Goal: Information Seeking & Learning: Learn about a topic

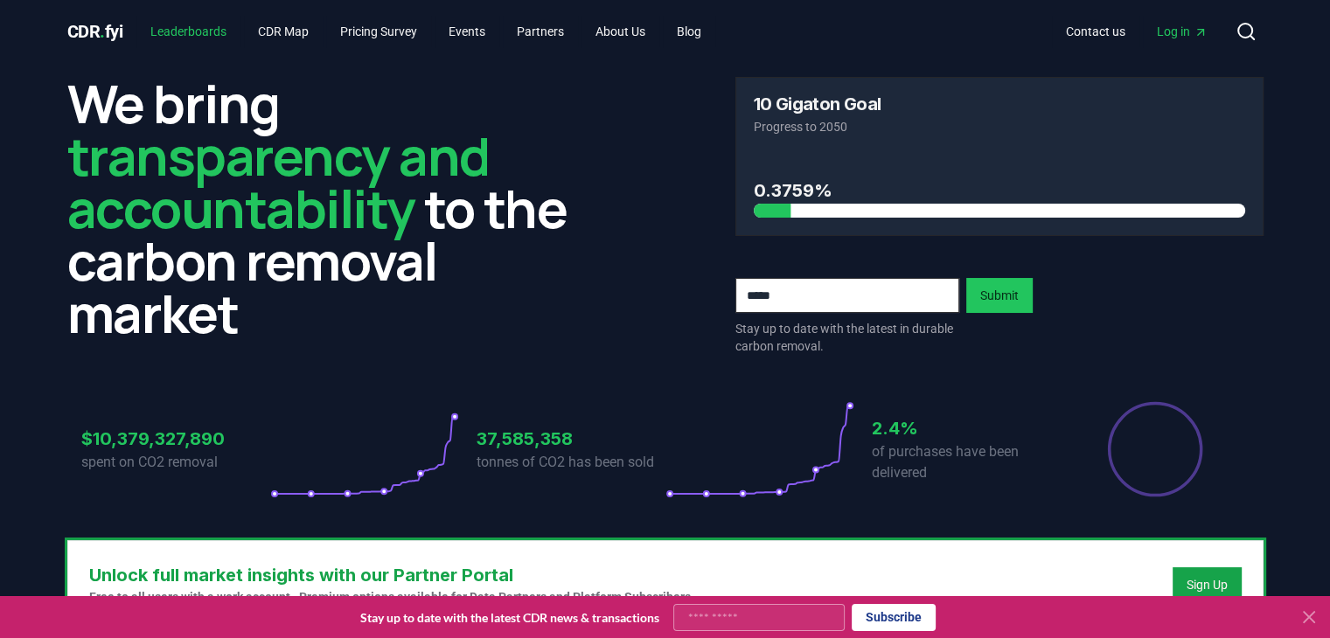
click at [210, 25] on link "Leaderboards" at bounding box center [188, 31] width 104 height 31
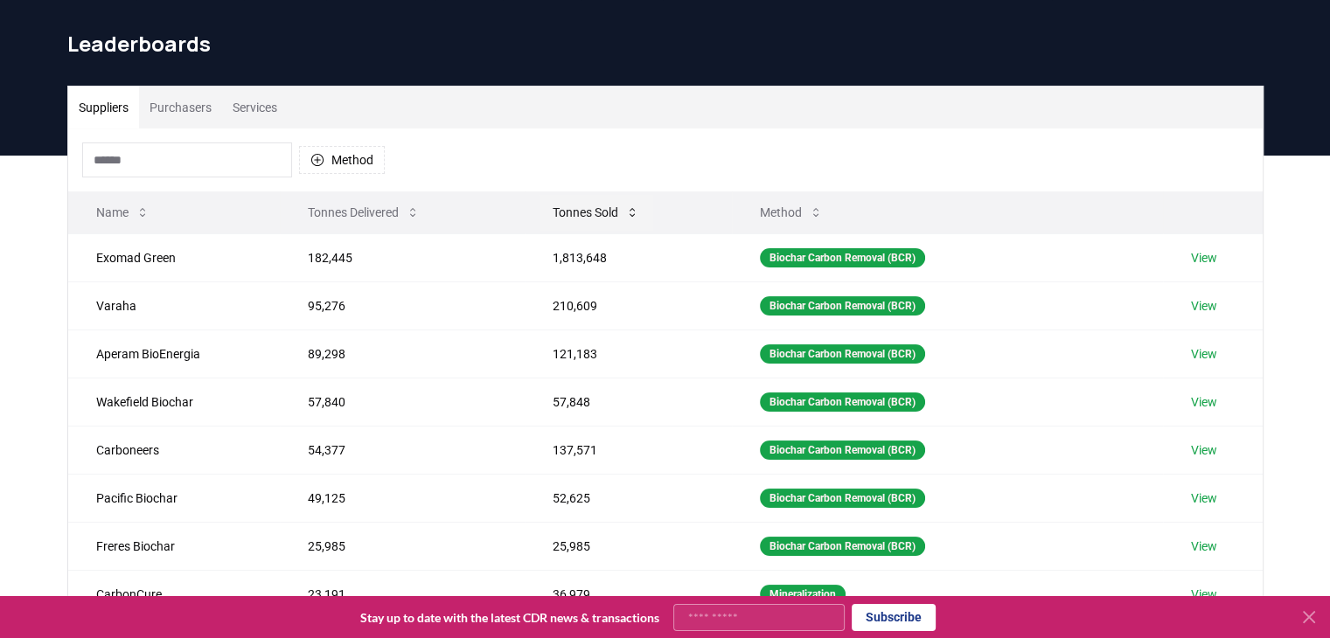
scroll to position [45, 0]
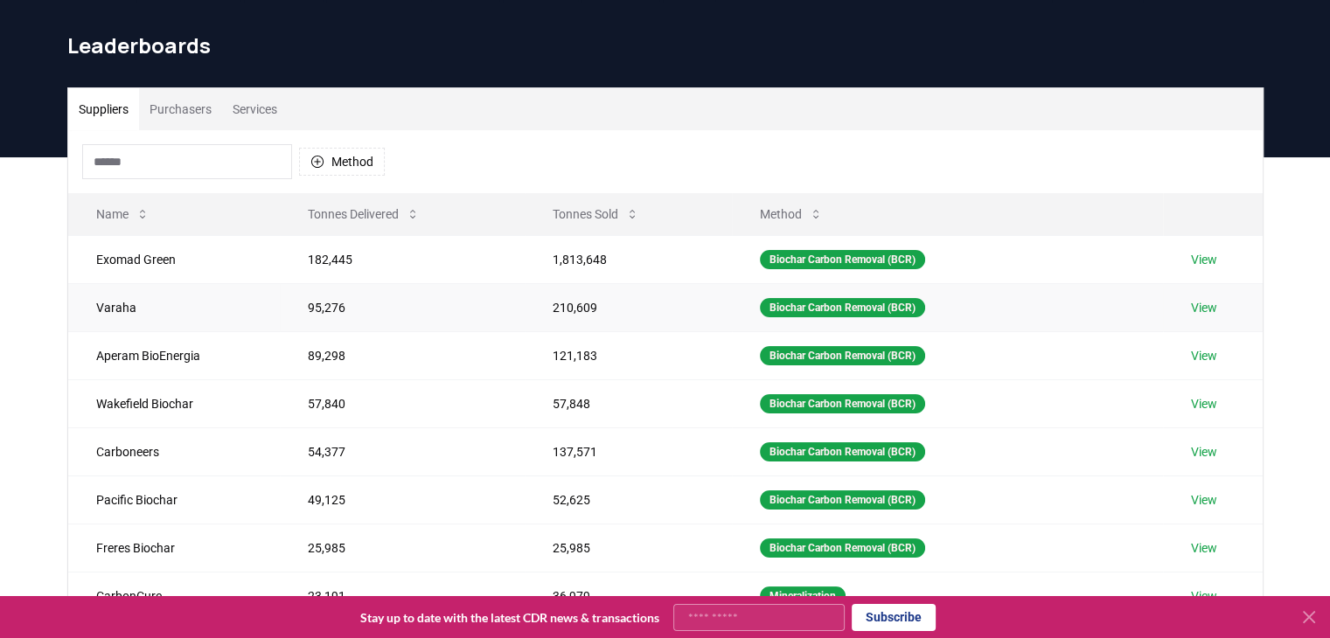
click at [1217, 307] on link "View" at bounding box center [1204, 307] width 26 height 17
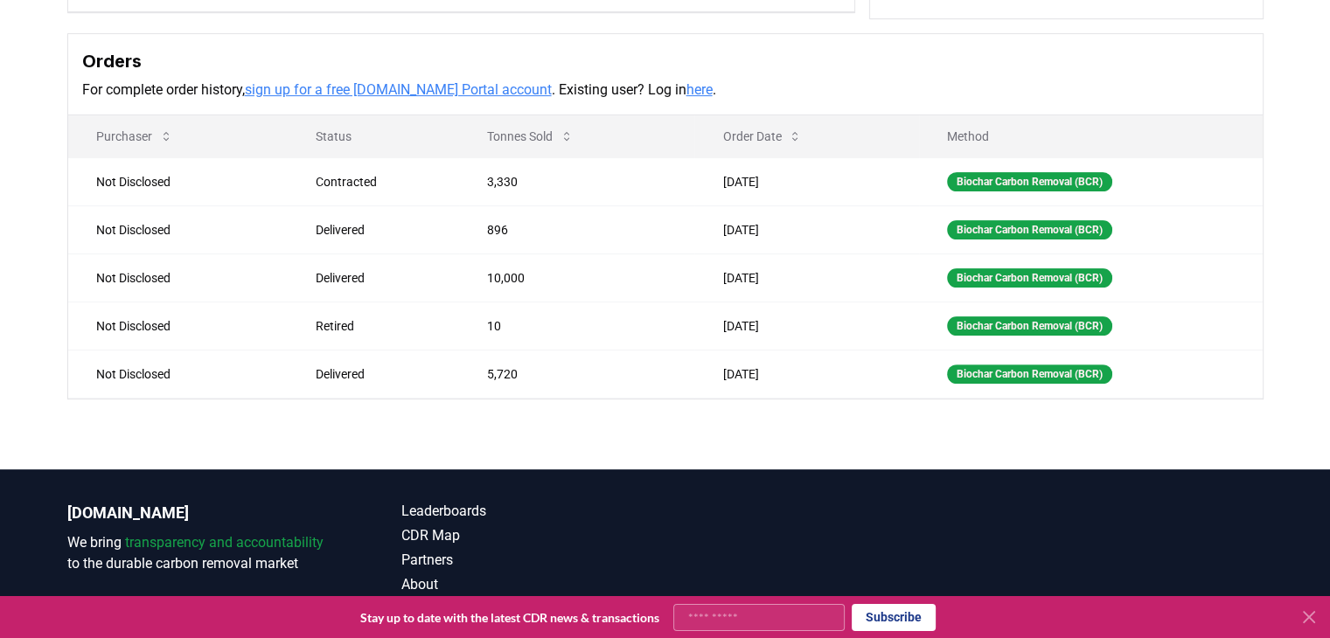
scroll to position [478, 0]
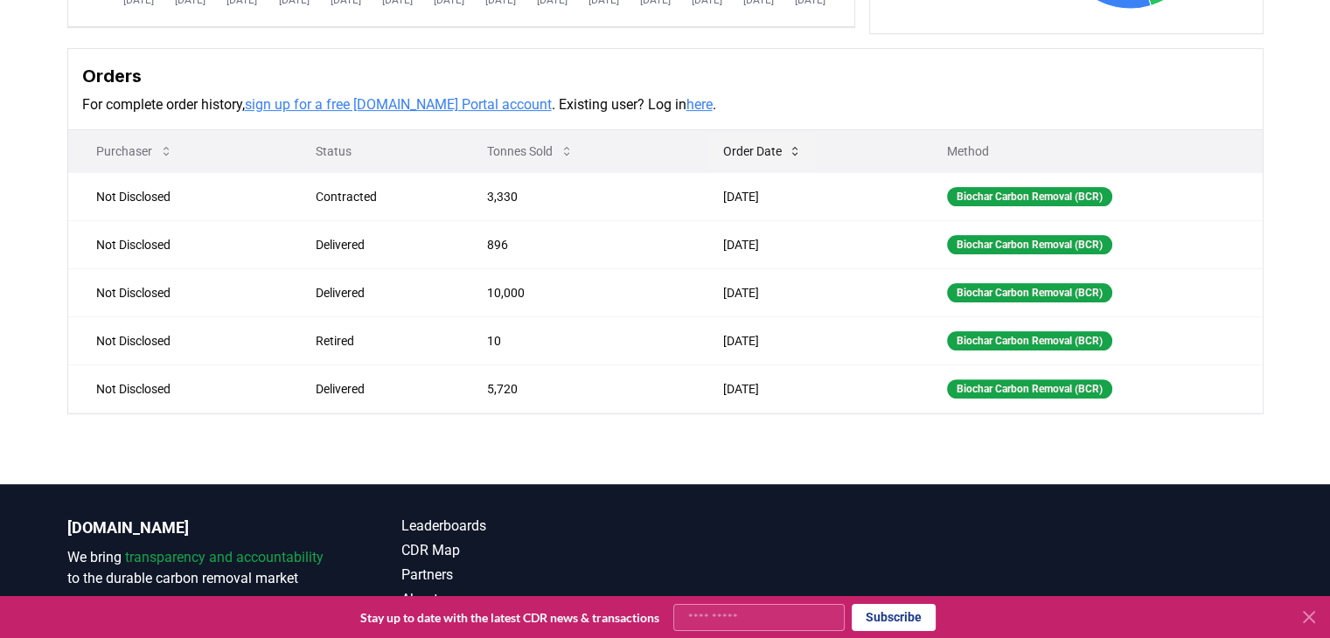
click at [757, 151] on button "Order Date" at bounding box center [762, 151] width 108 height 35
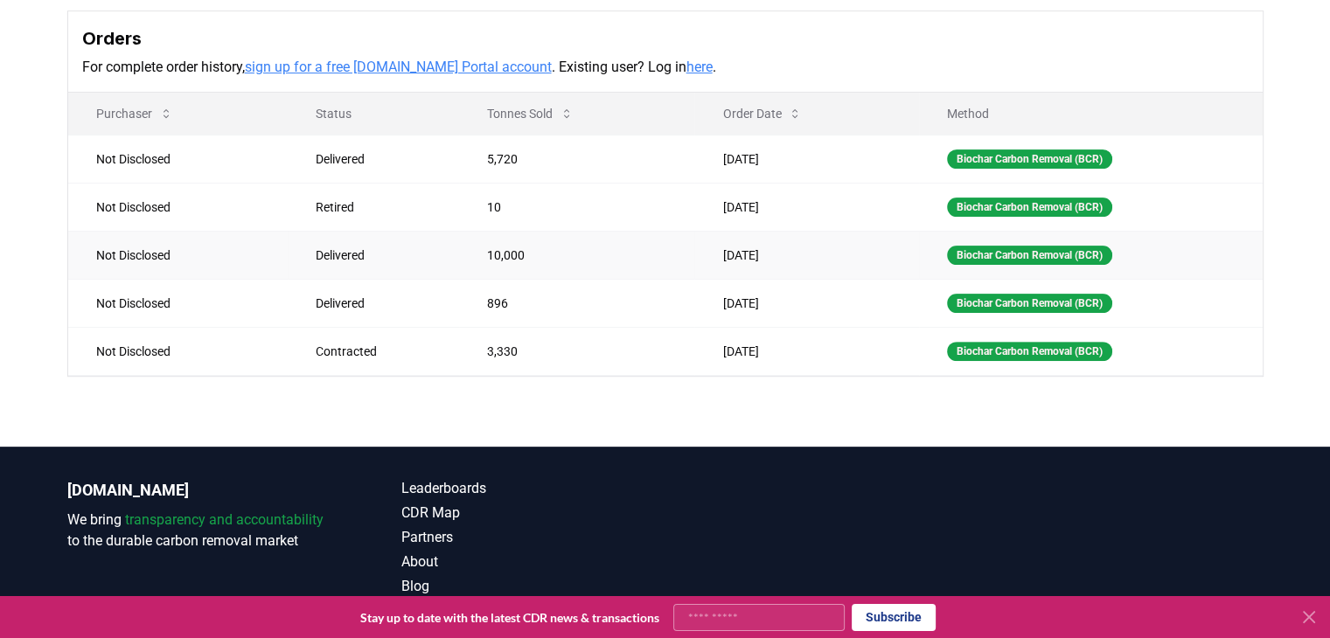
scroll to position [520, 0]
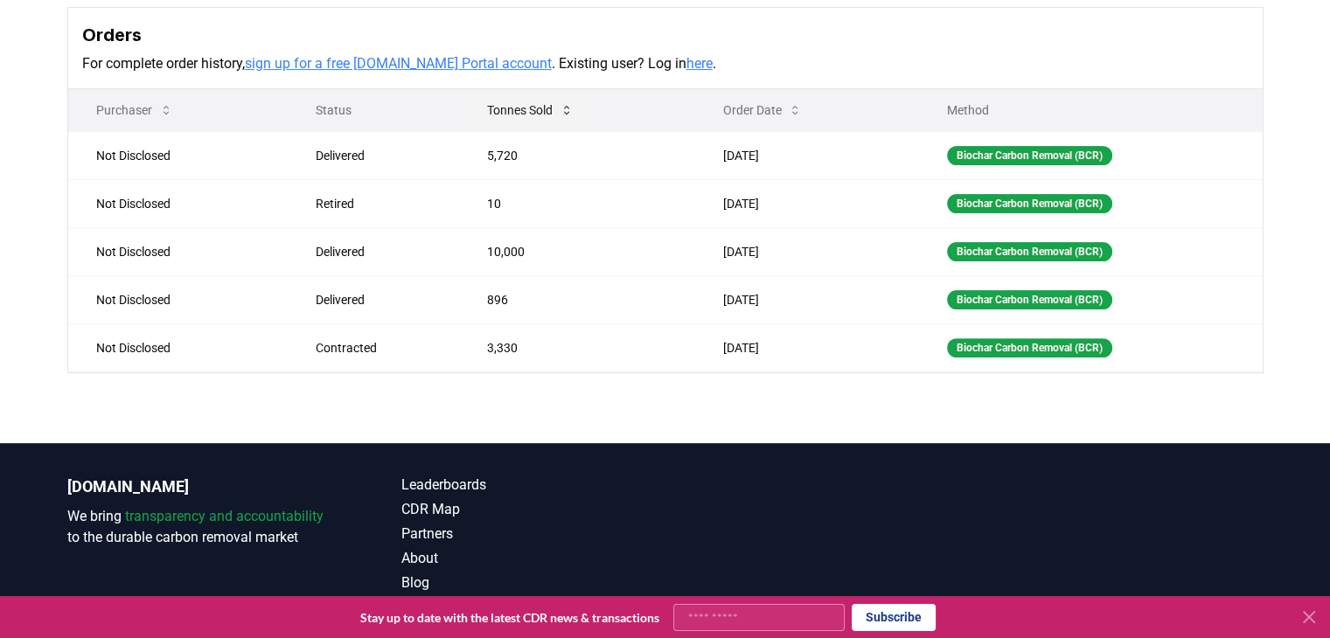
click at [527, 110] on button "Tonnes Sold" at bounding box center [530, 110] width 115 height 35
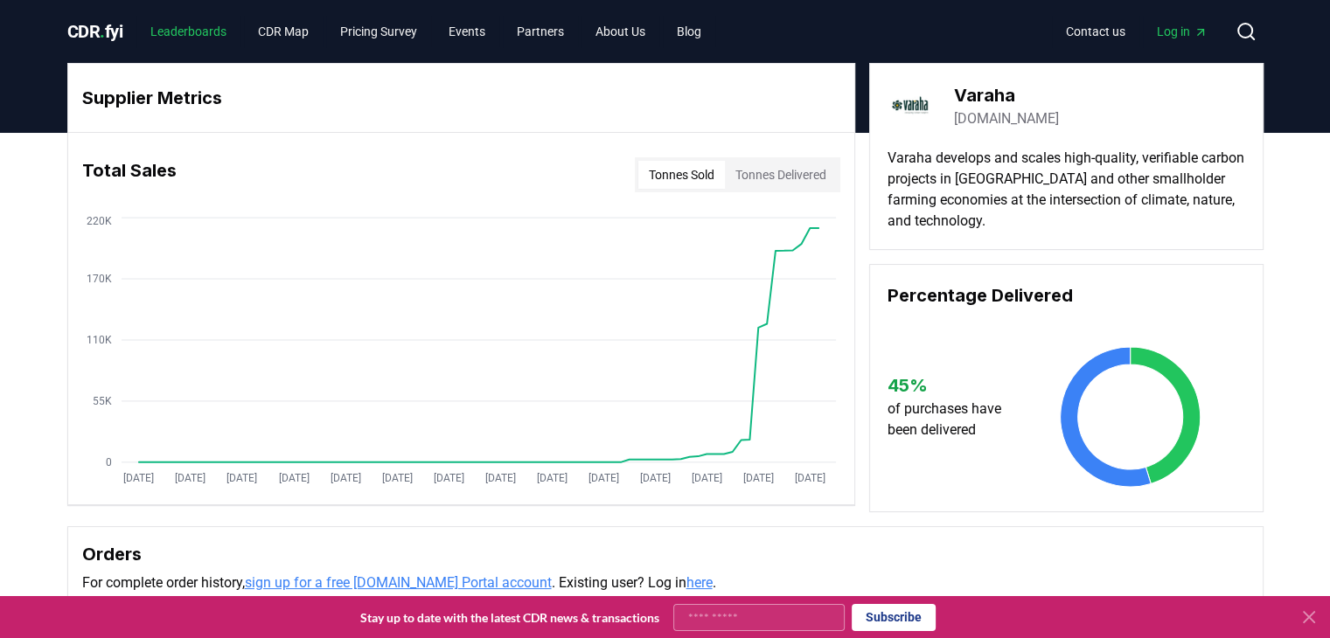
click at [185, 18] on link "Leaderboards" at bounding box center [188, 31] width 104 height 31
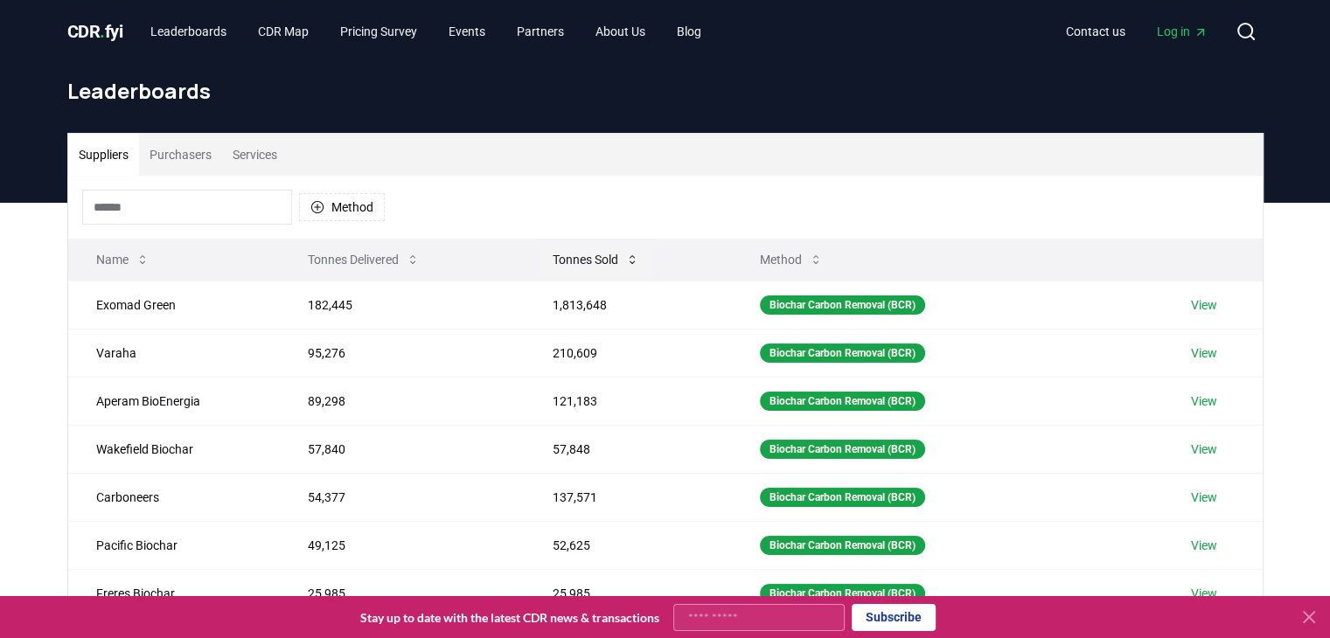
click at [620, 254] on button "Tonnes Sold" at bounding box center [596, 259] width 115 height 35
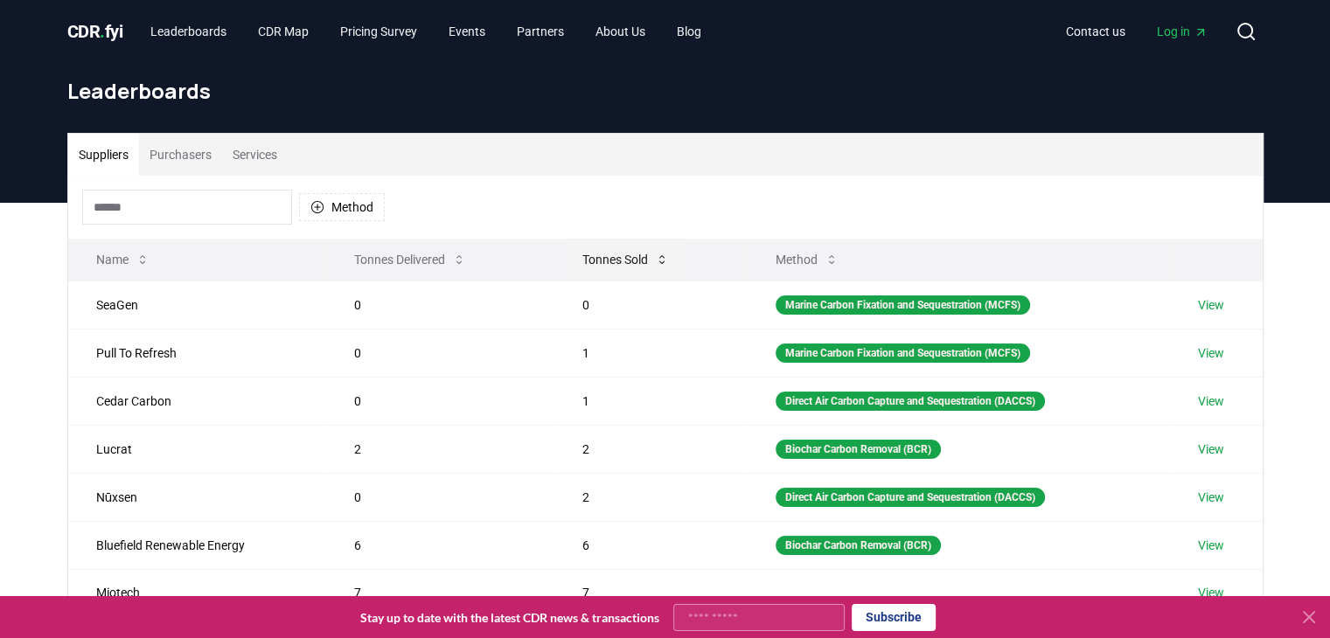
click at [661, 255] on icon at bounding box center [662, 260] width 14 height 14
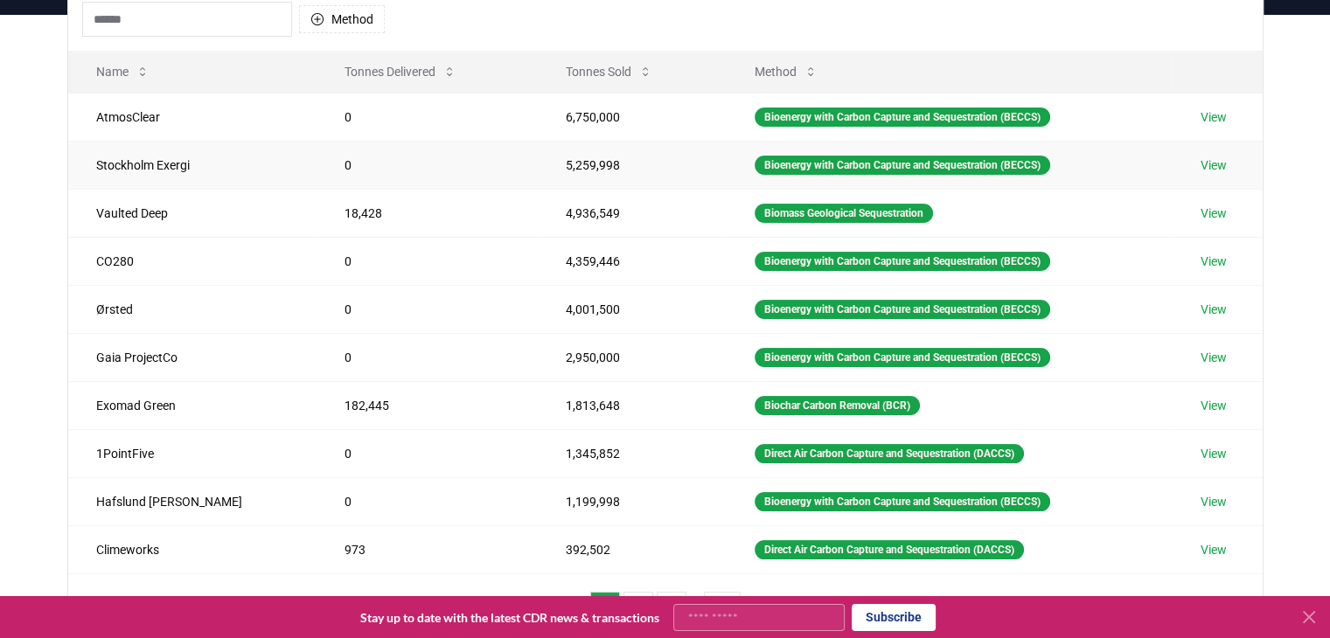
scroll to position [199, 0]
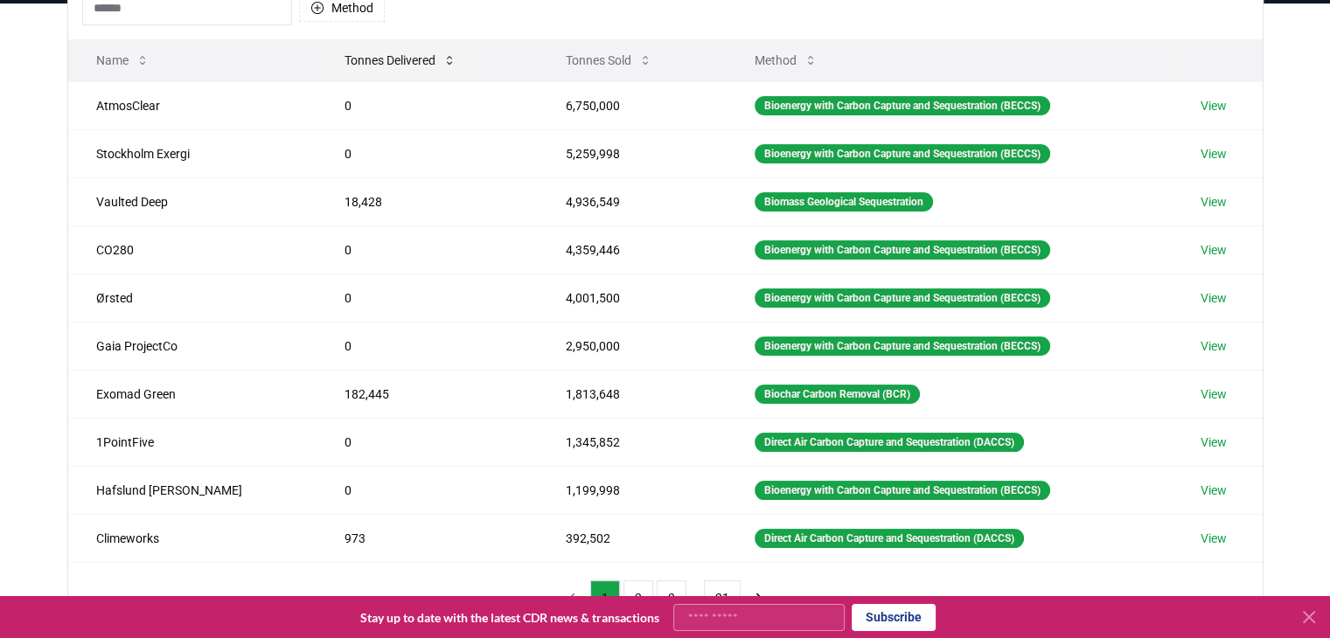
click at [356, 62] on button "Tonnes Delivered" at bounding box center [401, 60] width 140 height 35
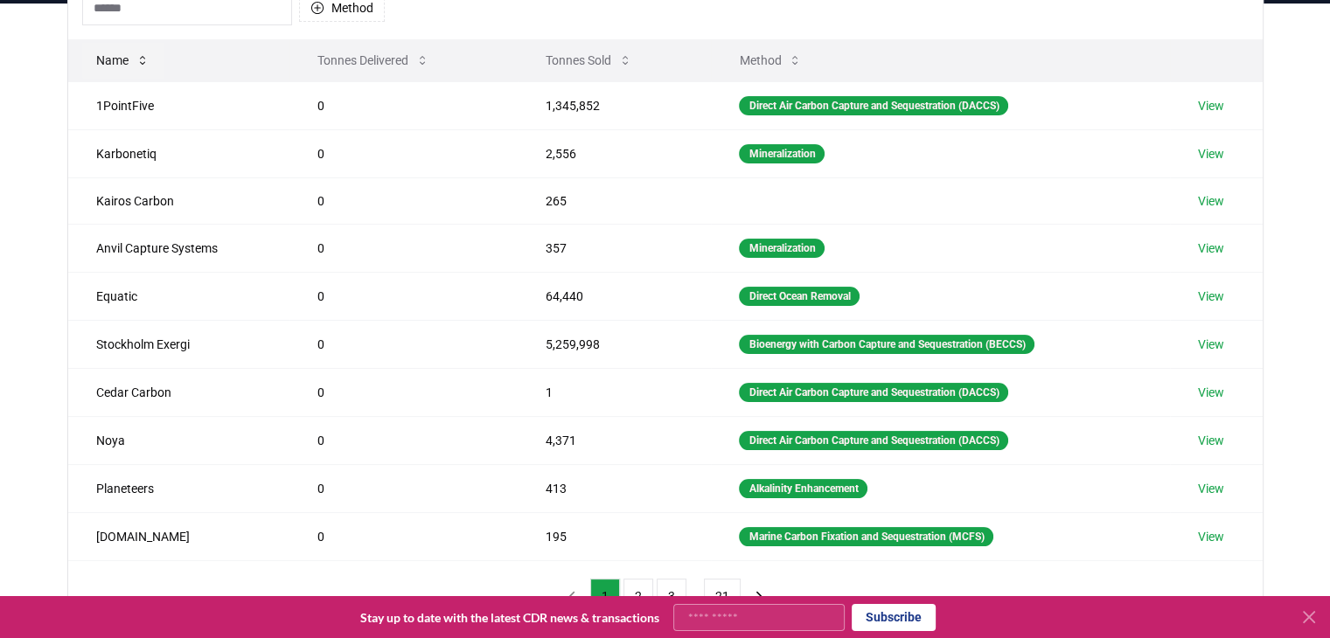
click at [134, 67] on button "Name" at bounding box center [122, 60] width 81 height 35
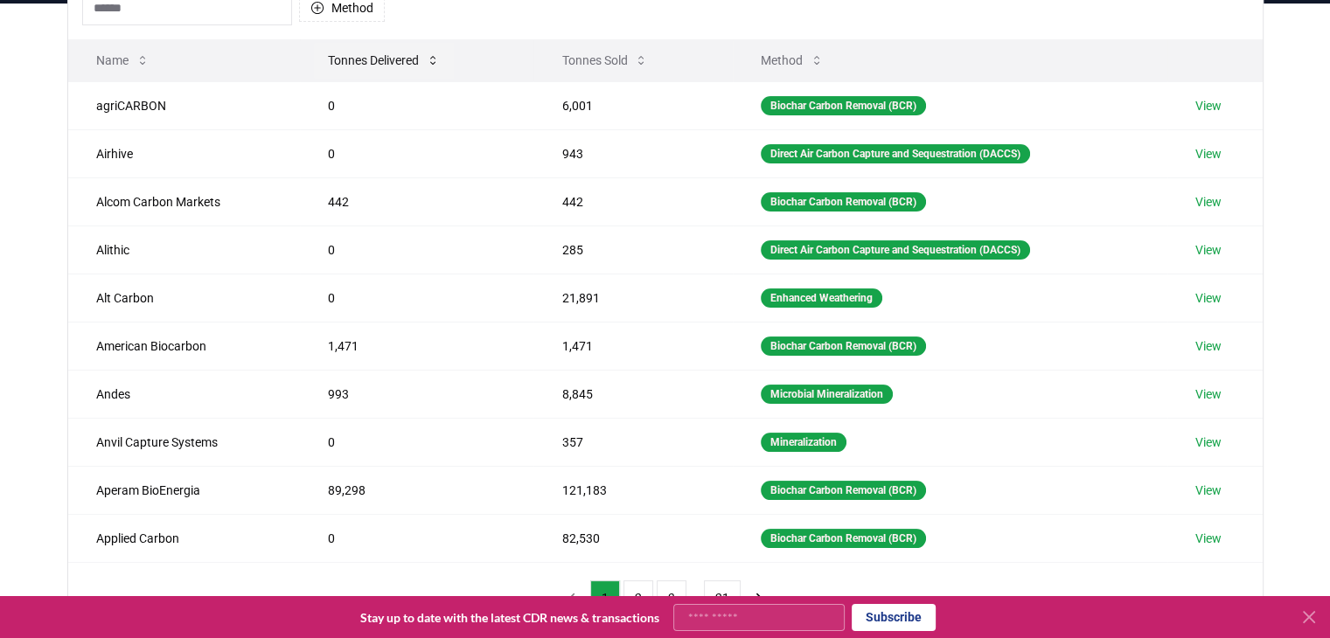
click at [368, 67] on button "Tonnes Delivered" at bounding box center [384, 60] width 140 height 35
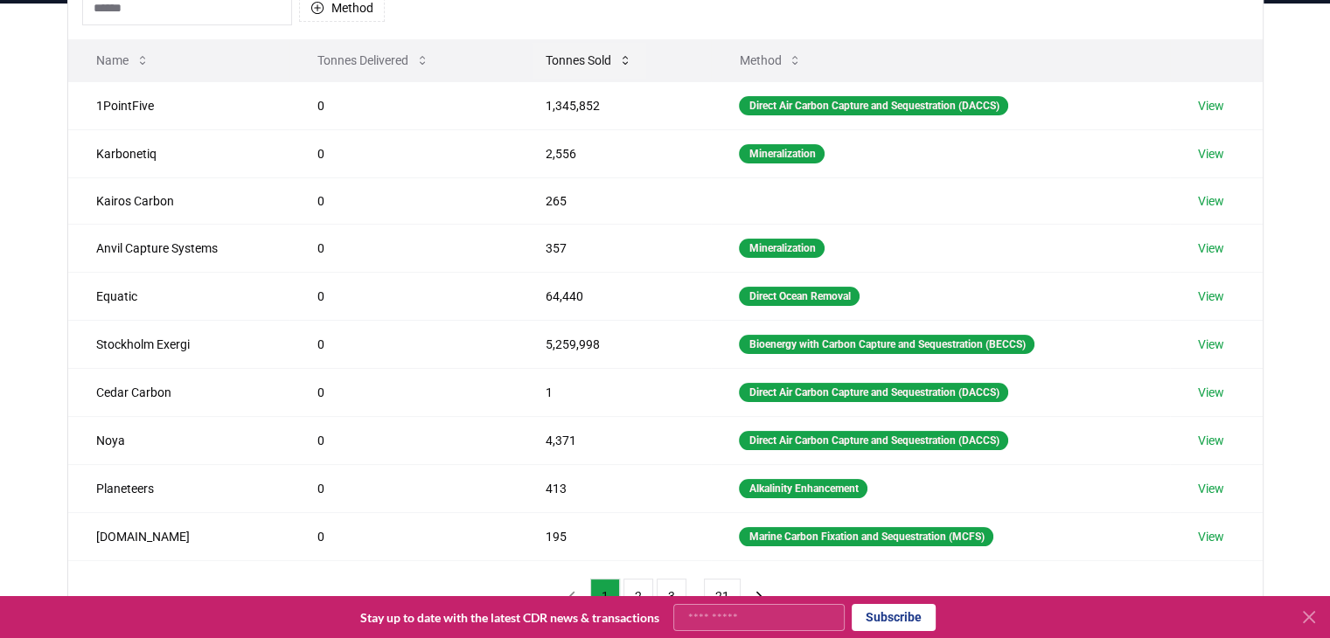
click at [583, 57] on button "Tonnes Sold" at bounding box center [589, 60] width 115 height 35
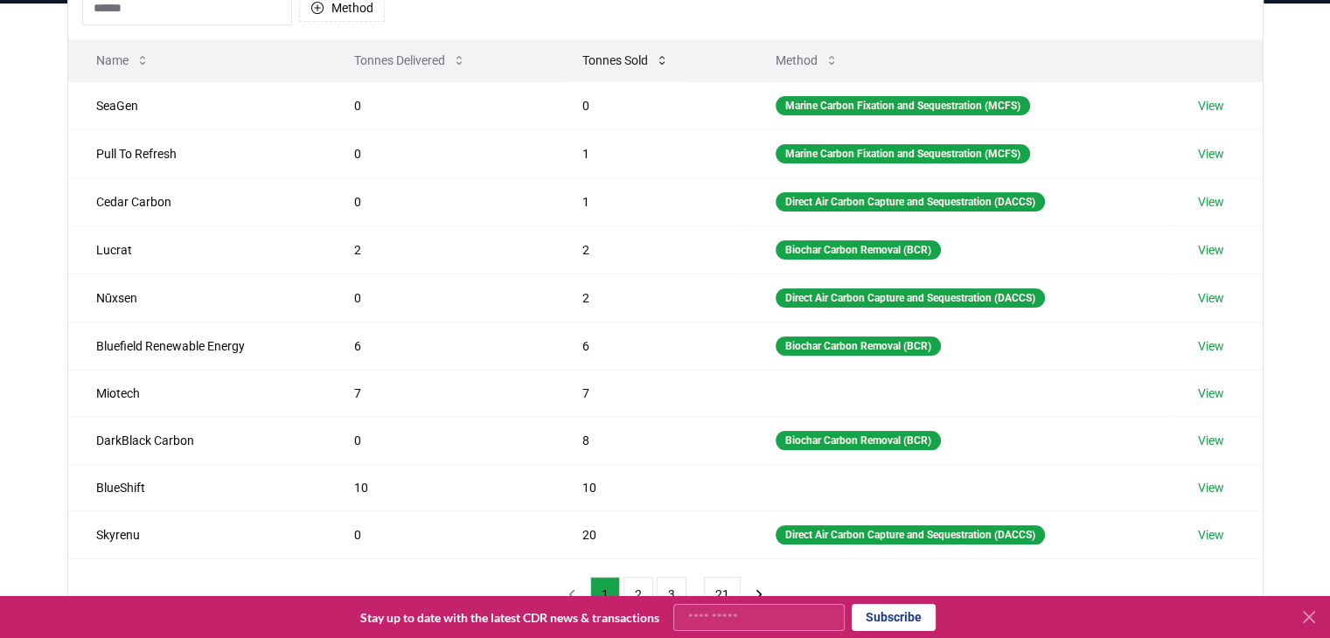
click at [583, 57] on button "Tonnes Sold" at bounding box center [625, 60] width 115 height 35
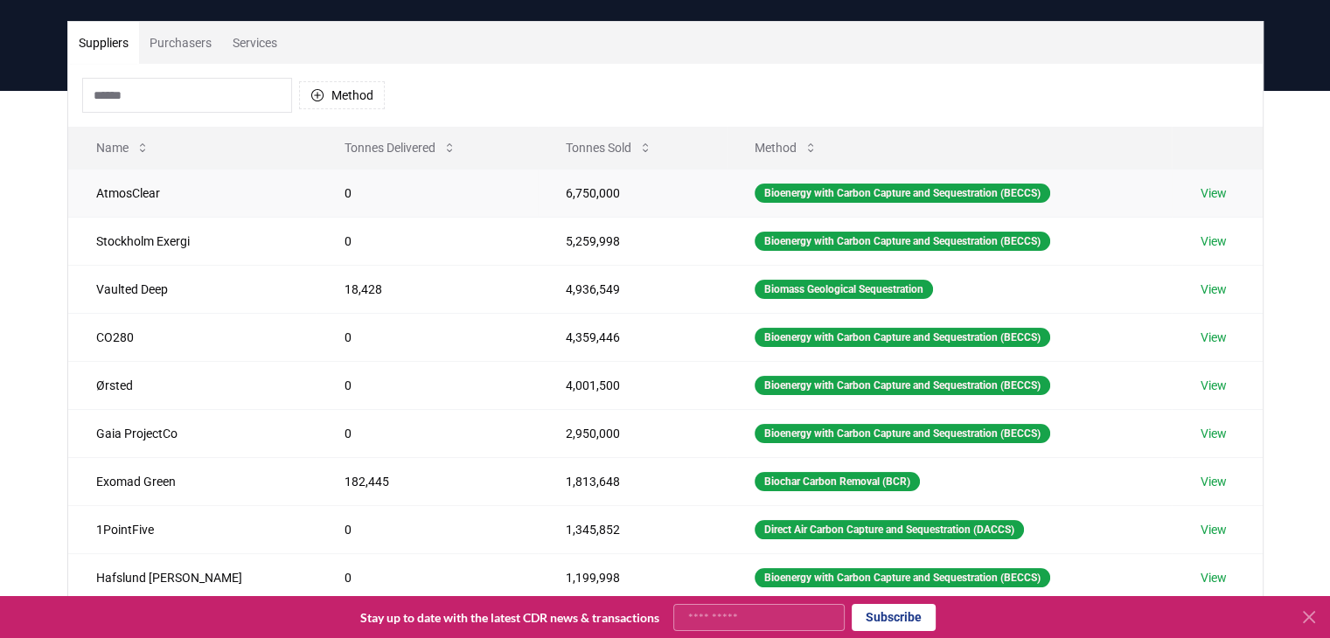
scroll to position [0, 0]
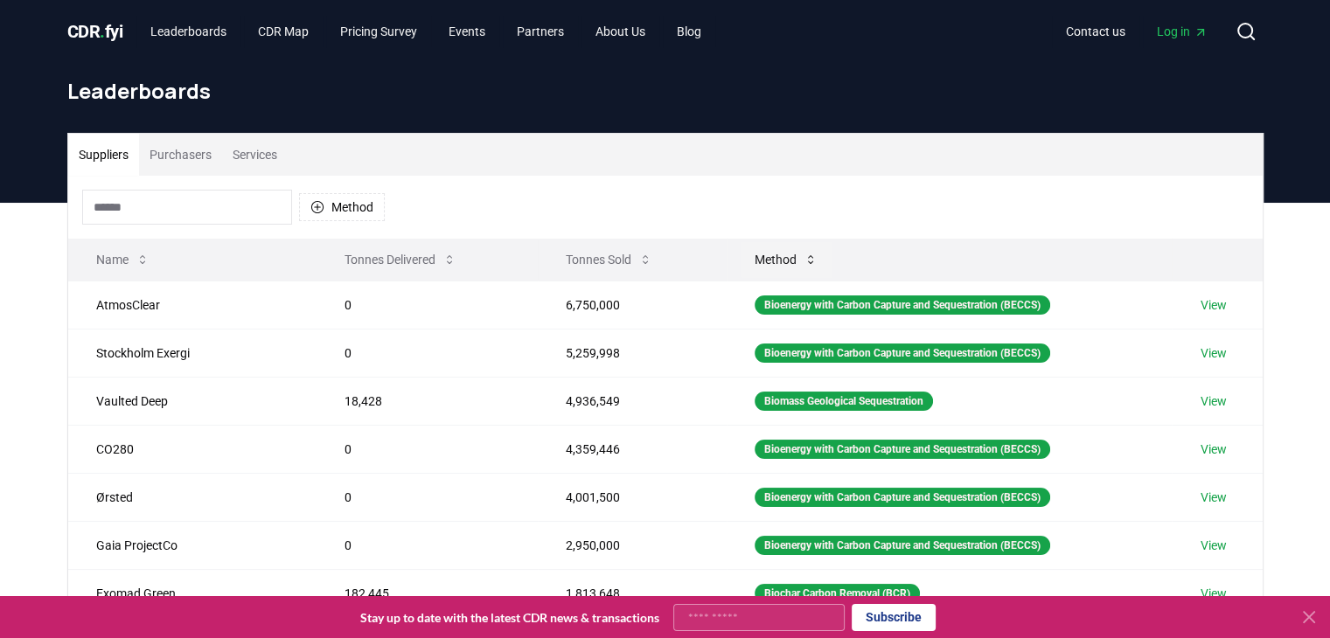
click at [804, 264] on icon at bounding box center [811, 260] width 14 height 14
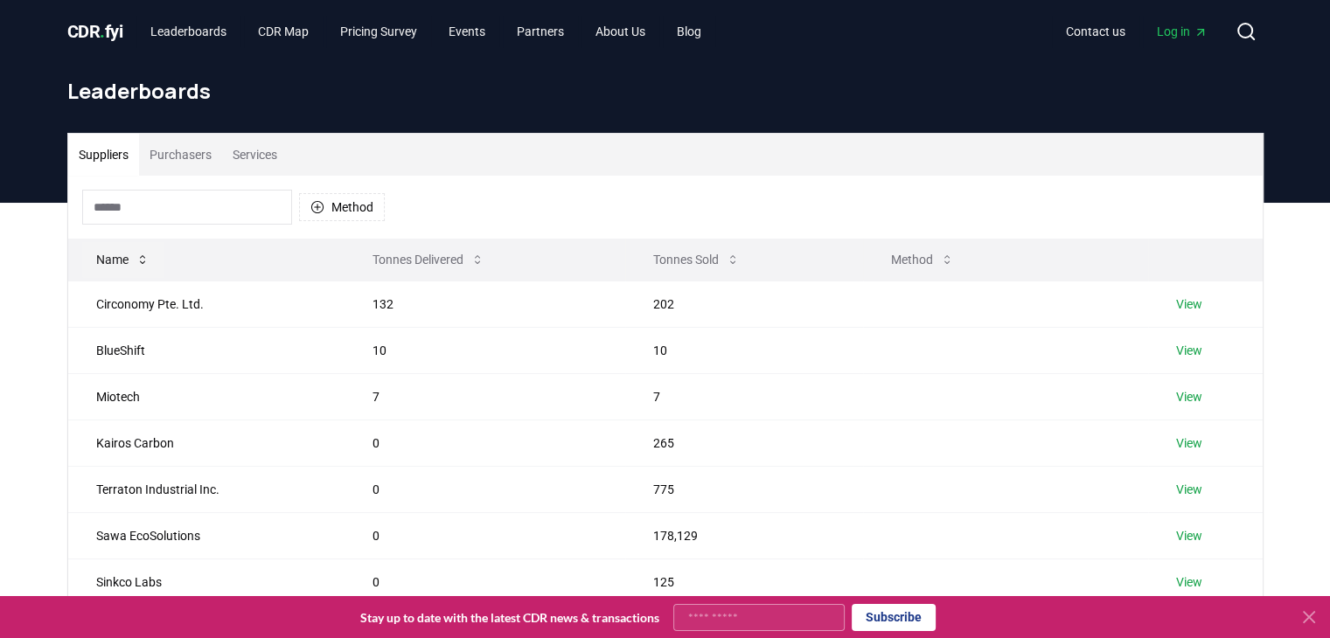
click at [123, 263] on button "Name" at bounding box center [122, 259] width 81 height 35
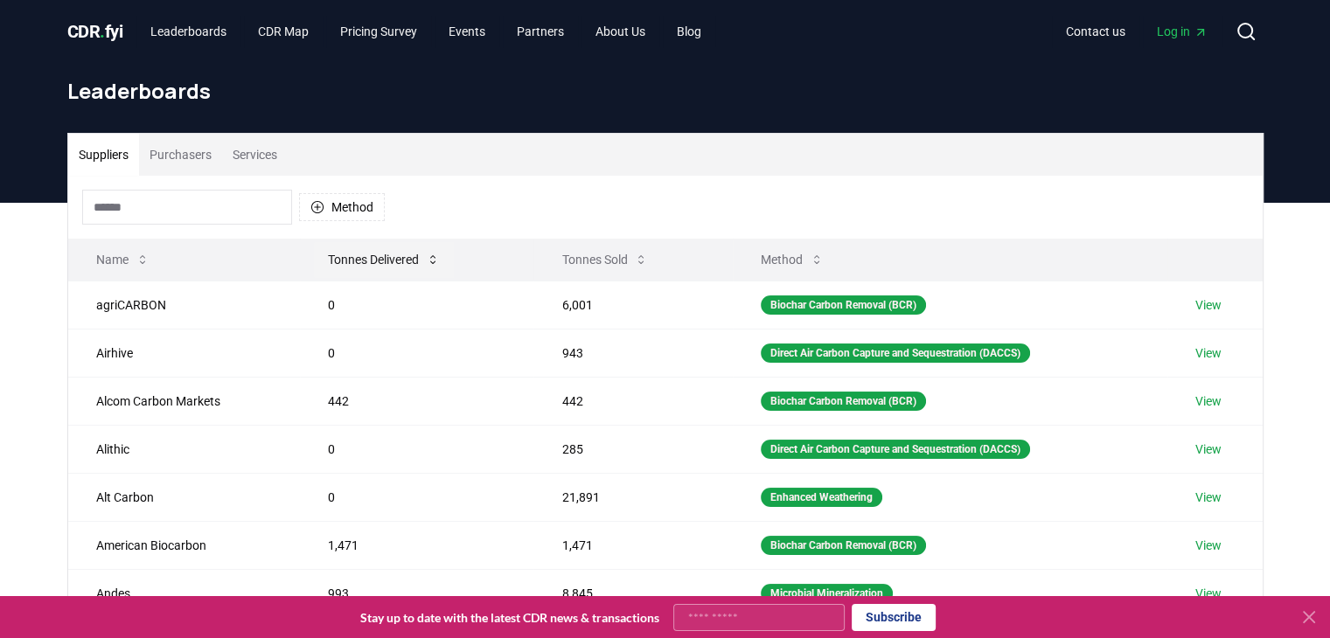
click at [367, 259] on button "Tonnes Delivered" at bounding box center [384, 259] width 140 height 35
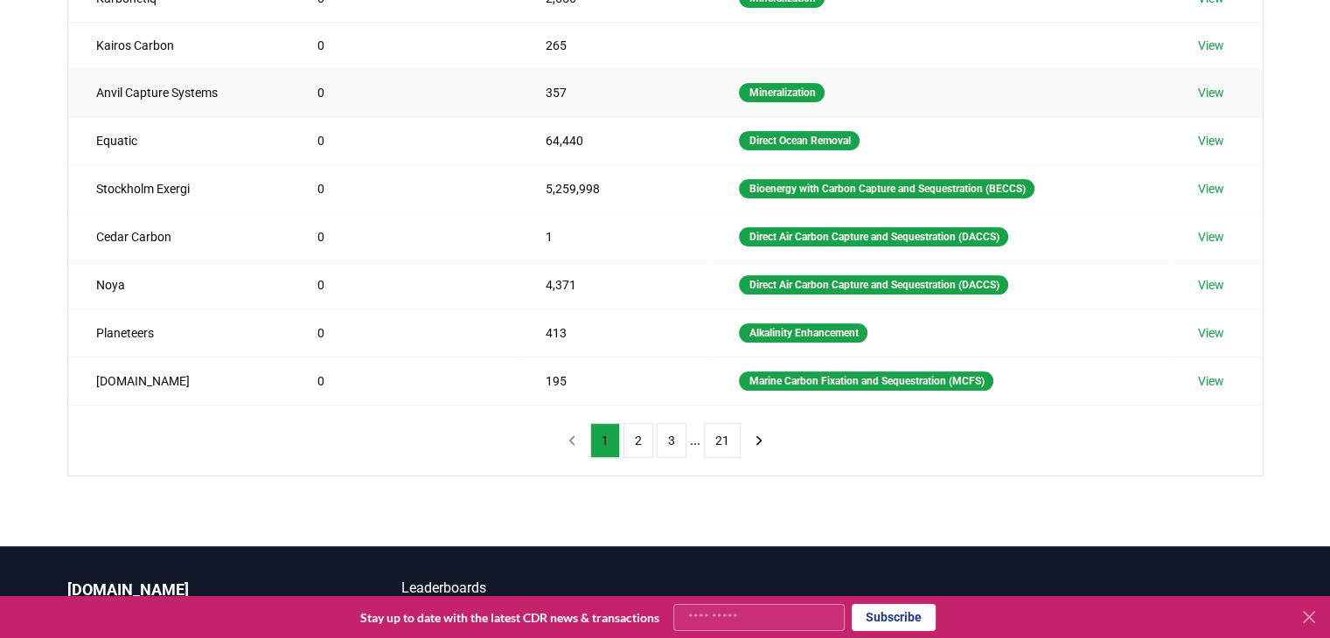
scroll to position [356, 0]
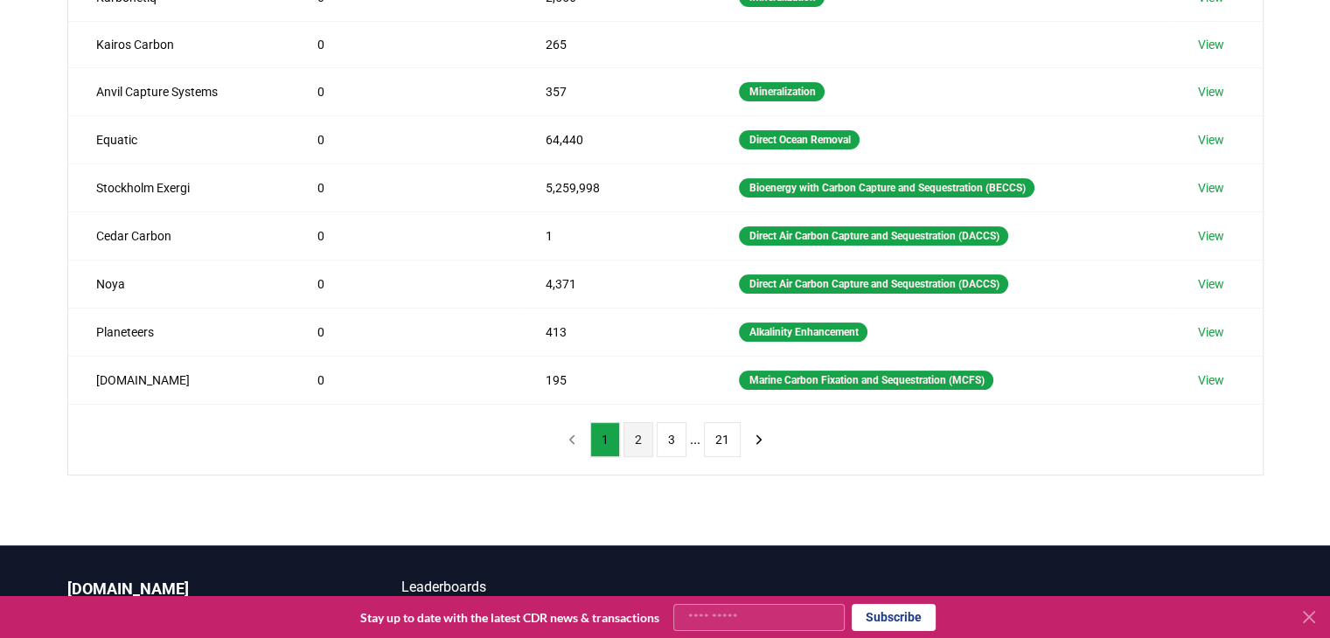
click at [636, 435] on button "2" at bounding box center [639, 439] width 30 height 35
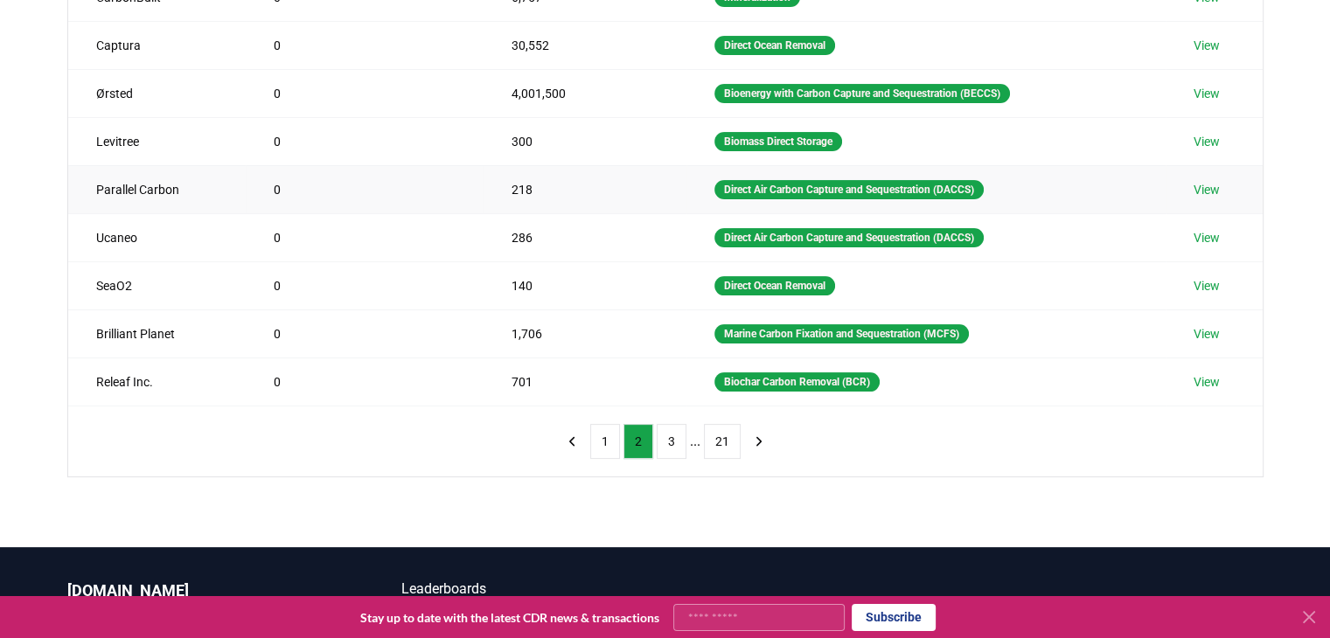
scroll to position [0, 0]
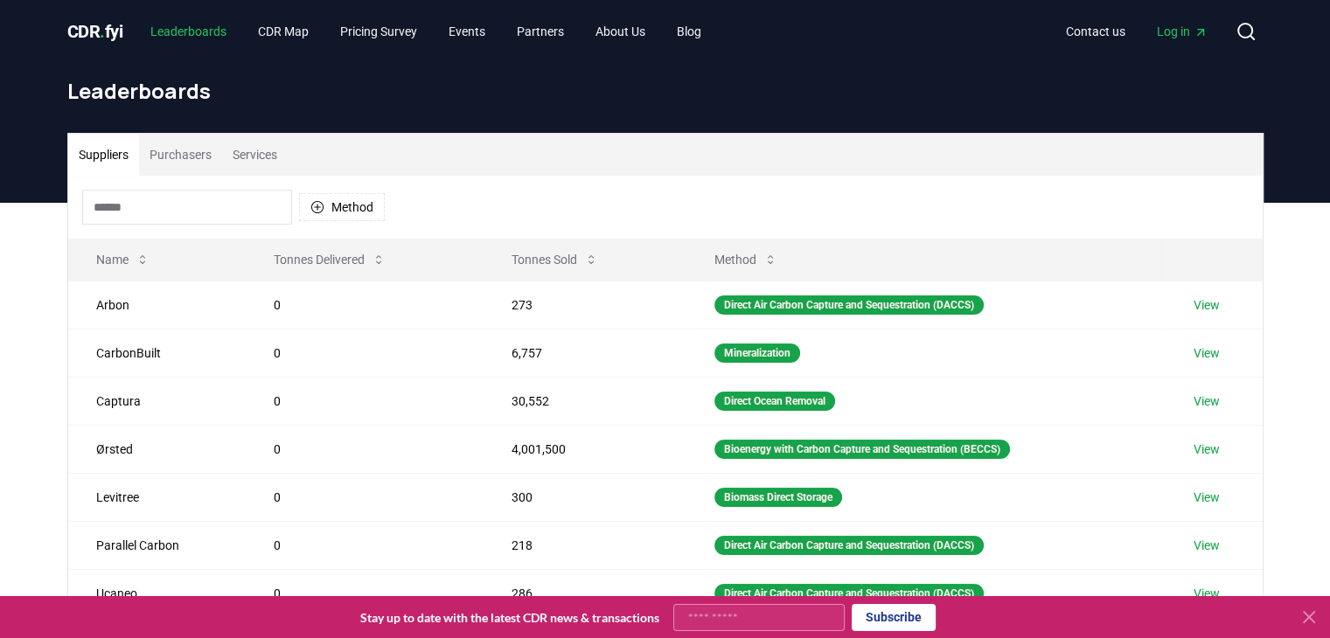
click at [195, 34] on link "Leaderboards" at bounding box center [188, 31] width 104 height 31
click at [187, 29] on link "Leaderboards" at bounding box center [188, 31] width 104 height 31
click at [284, 33] on link "CDR Map" at bounding box center [283, 31] width 79 height 31
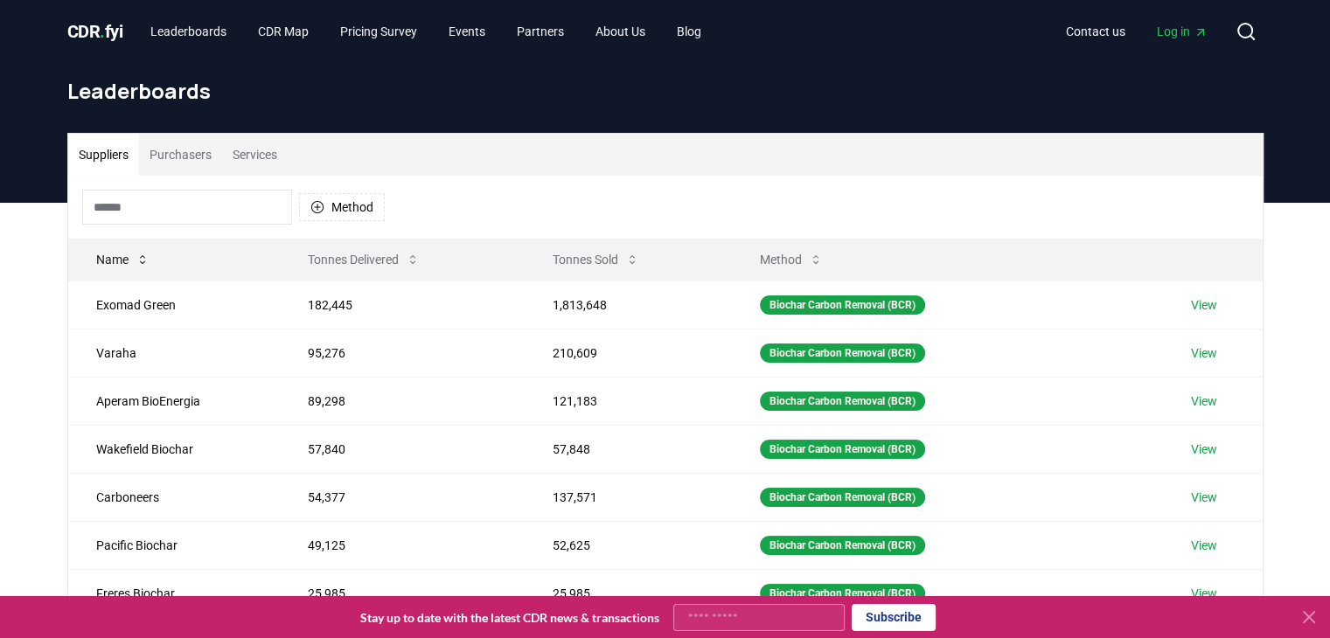
click at [133, 256] on button "Name" at bounding box center [122, 259] width 81 height 35
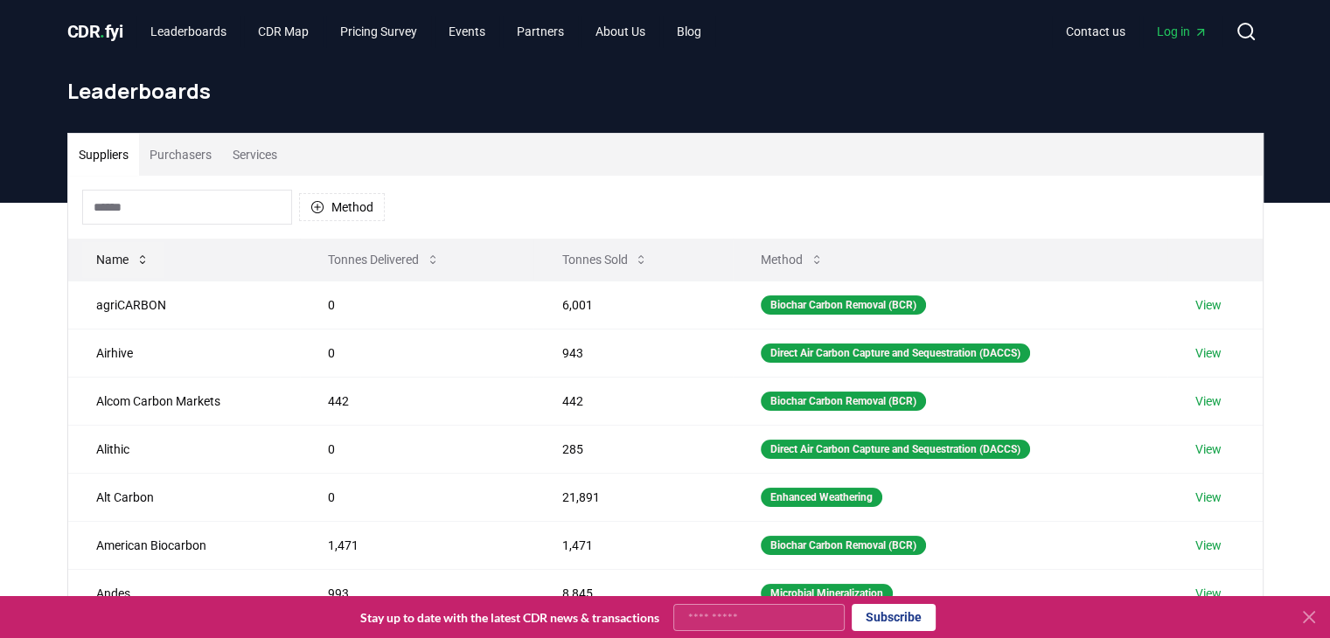
click at [133, 256] on button "Name" at bounding box center [122, 259] width 81 height 35
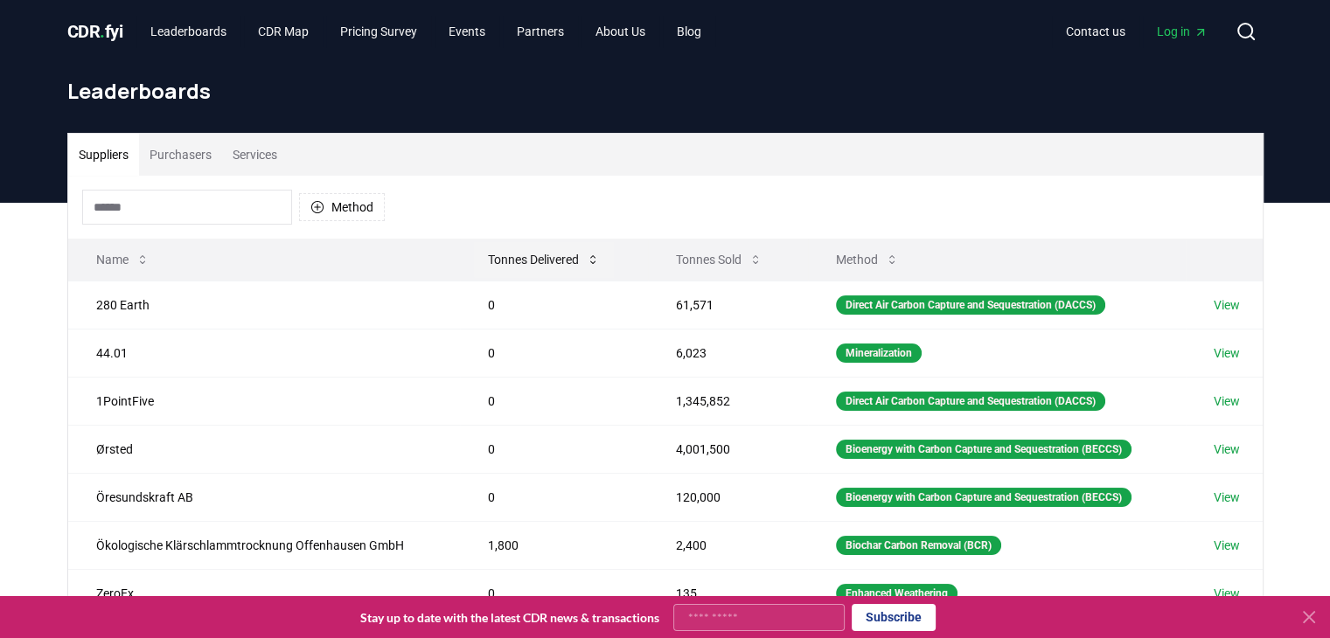
click at [496, 260] on button "Tonnes Delivered" at bounding box center [544, 259] width 140 height 35
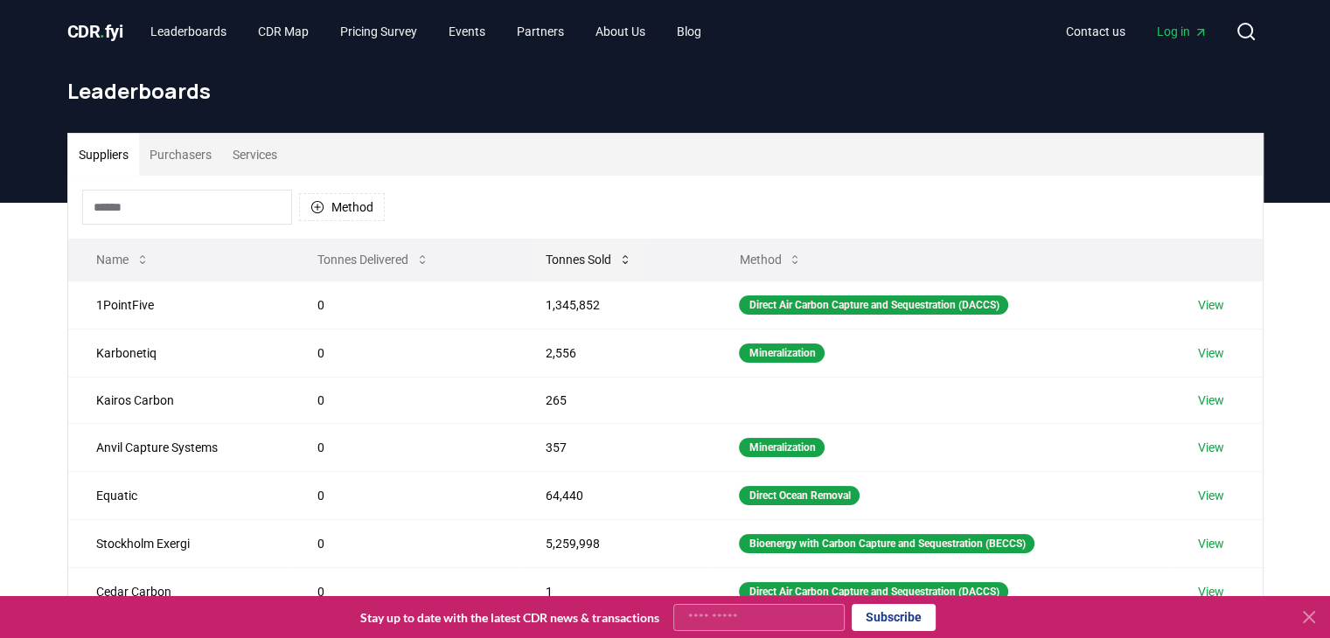
click at [603, 256] on button "Tonnes Sold" at bounding box center [589, 259] width 115 height 35
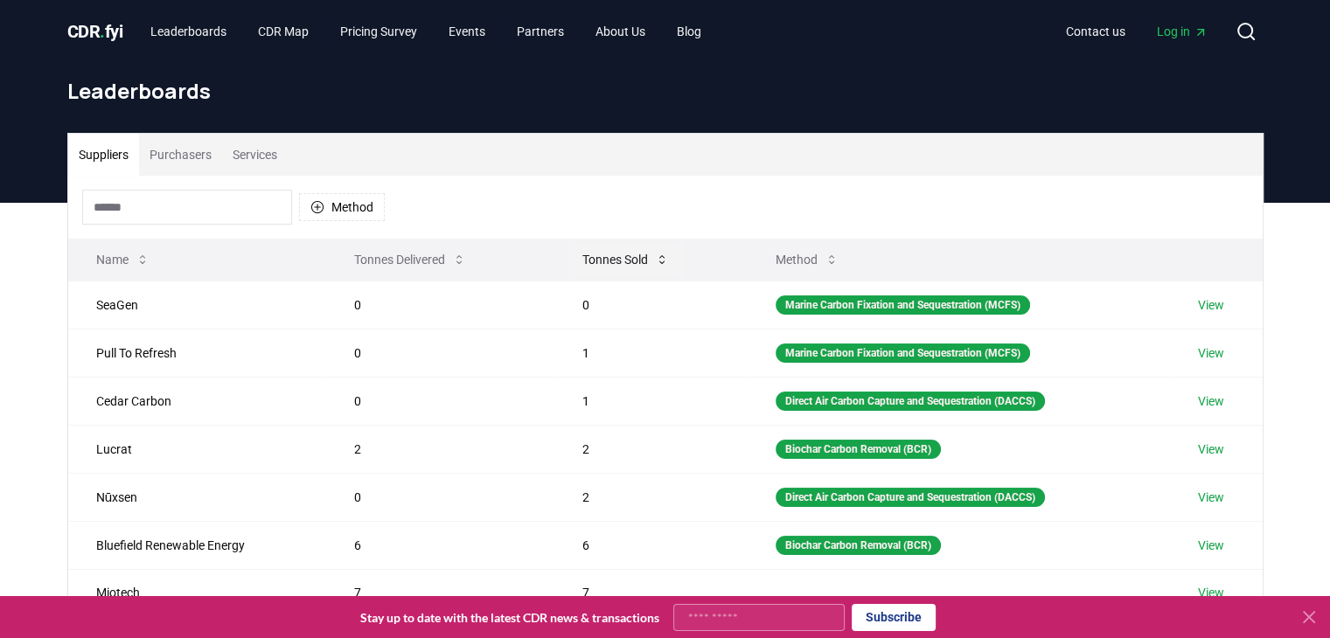
click at [603, 256] on button "Tonnes Sold" at bounding box center [625, 259] width 115 height 35
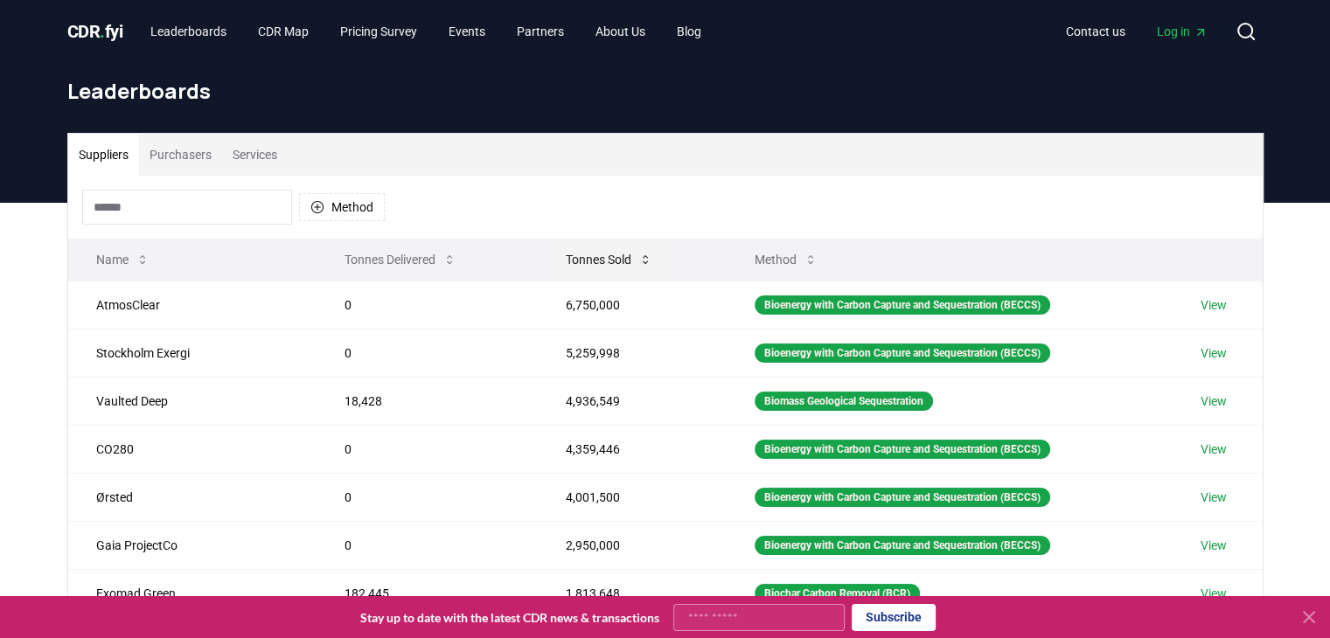
click at [638, 257] on icon at bounding box center [645, 260] width 14 height 14
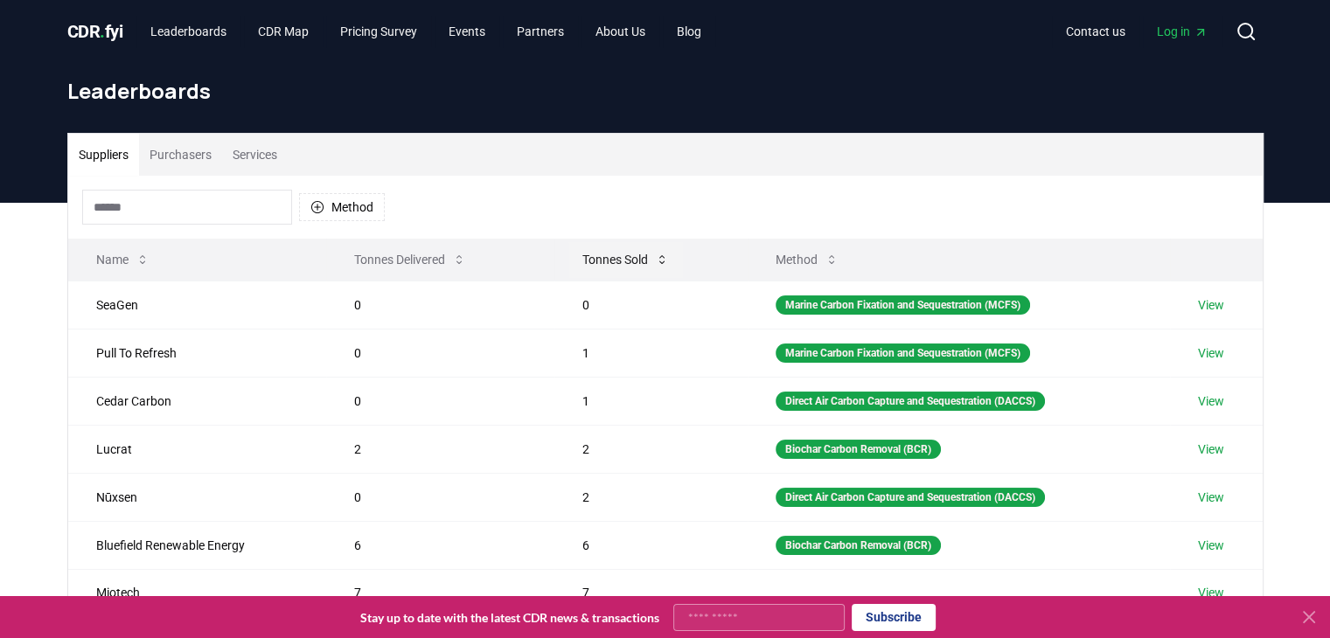
click at [603, 257] on button "Tonnes Sold" at bounding box center [625, 259] width 115 height 35
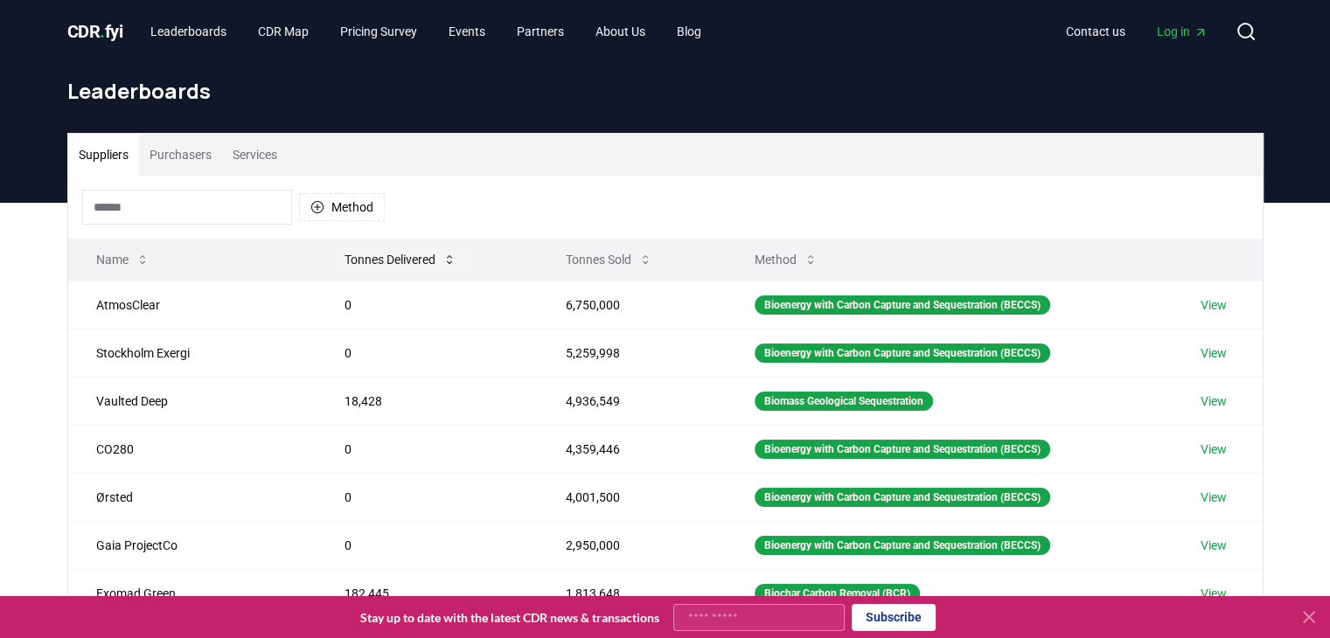
click at [381, 253] on button "Tonnes Delivered" at bounding box center [401, 259] width 140 height 35
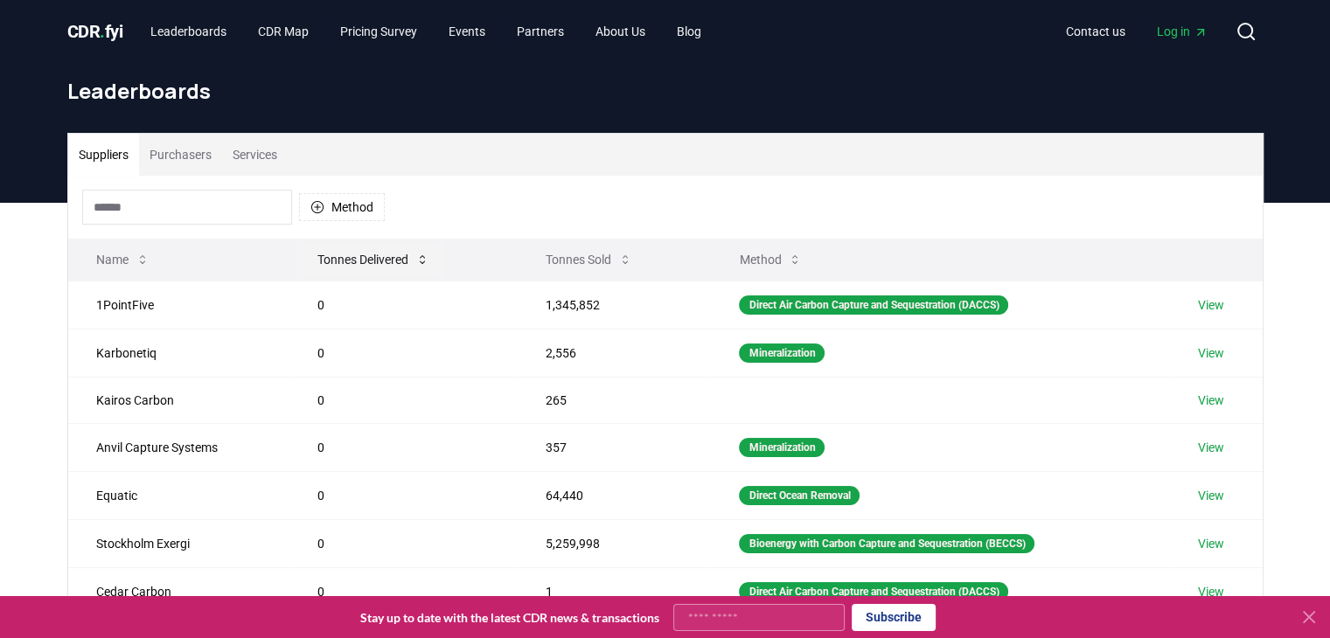
click at [381, 253] on button "Tonnes Delivered" at bounding box center [373, 259] width 140 height 35
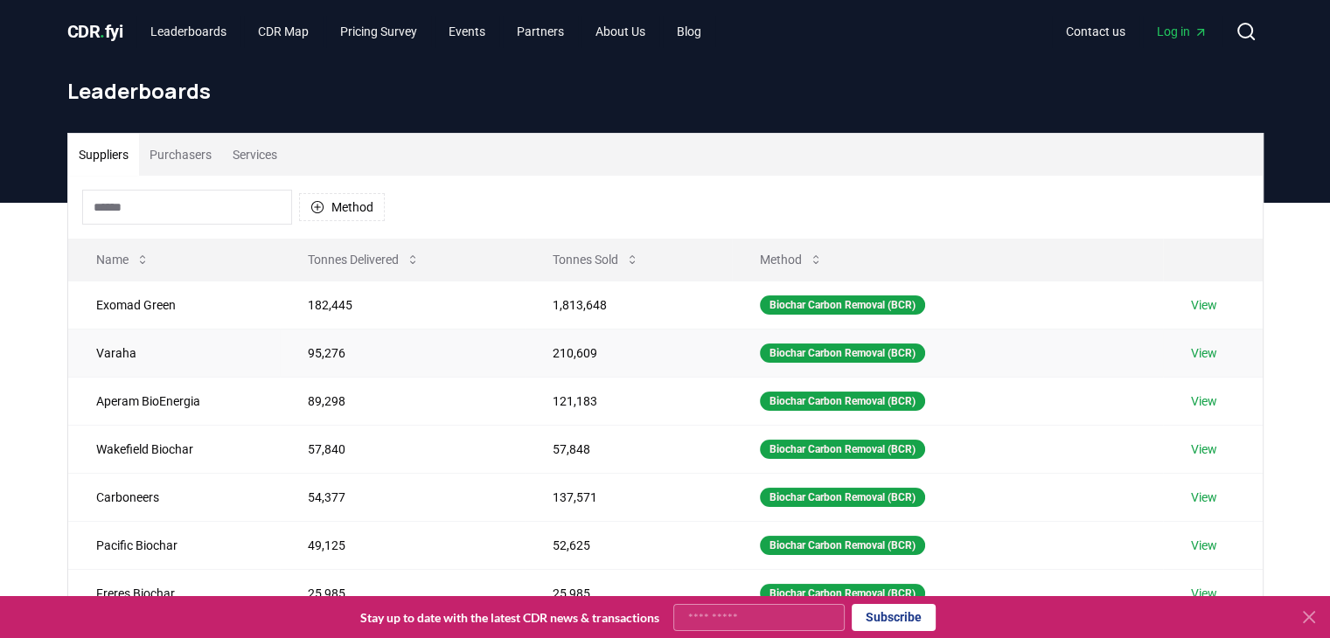
click at [1208, 347] on link "View" at bounding box center [1204, 353] width 26 height 17
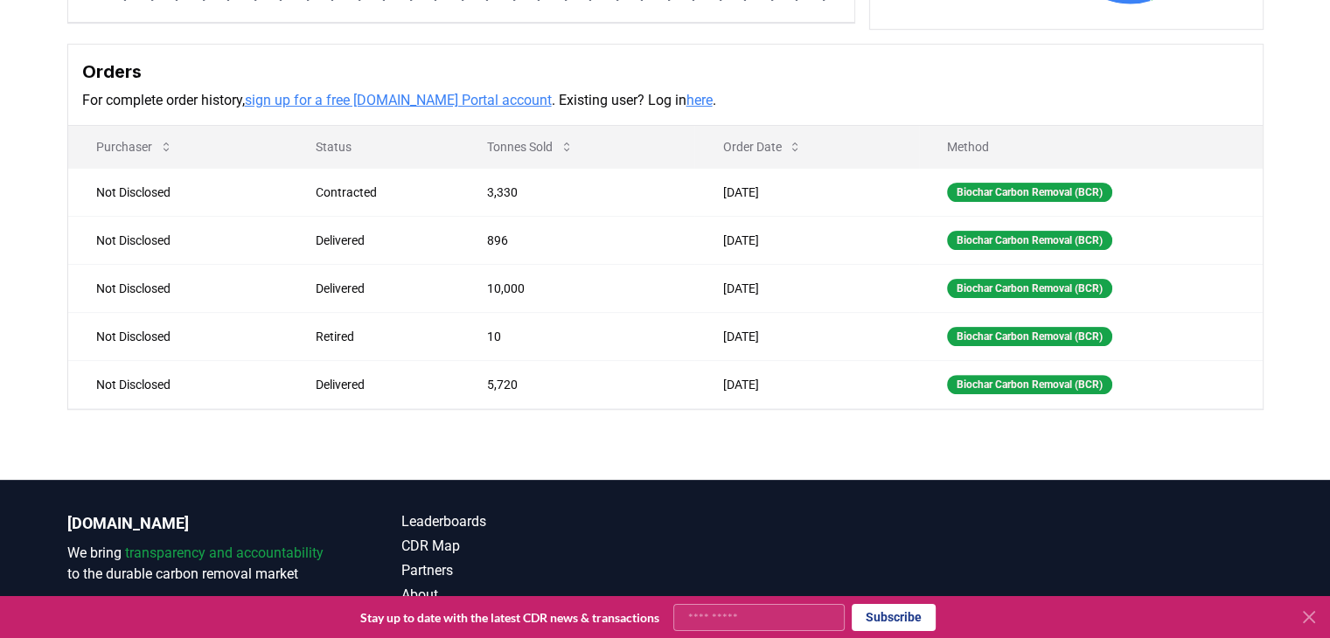
scroll to position [486, 0]
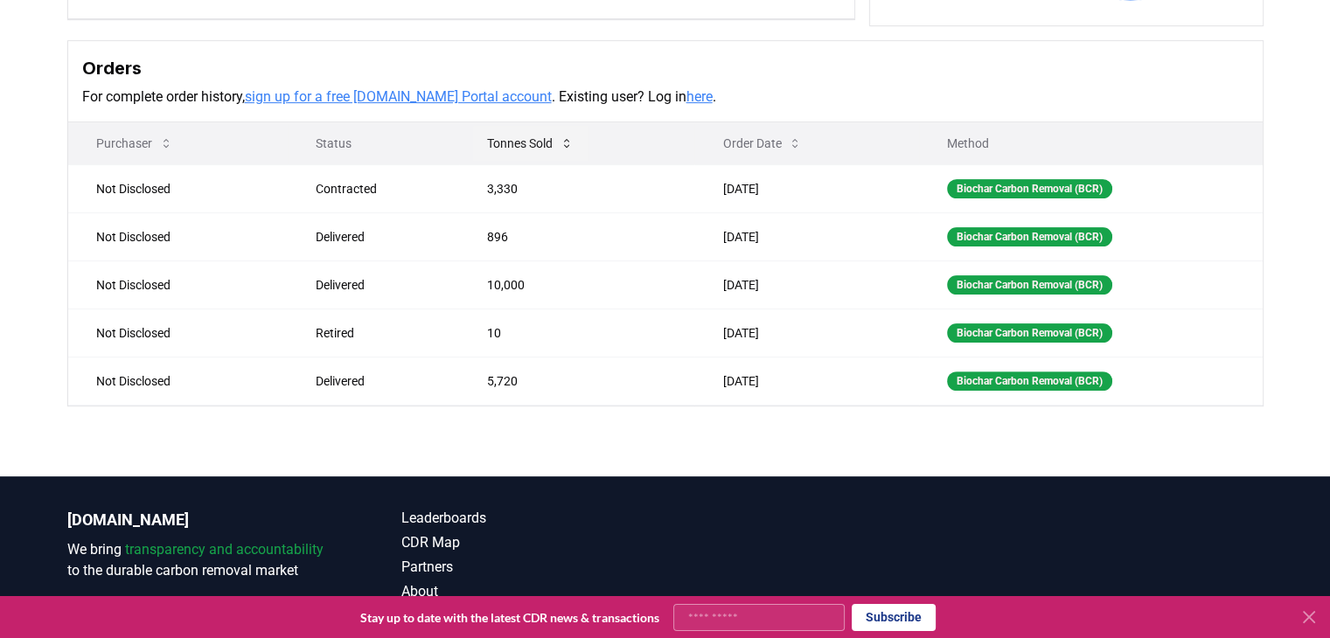
click at [546, 136] on button "Tonnes Sold" at bounding box center [530, 143] width 115 height 35
click at [535, 134] on button "Tonnes Sold" at bounding box center [530, 143] width 115 height 35
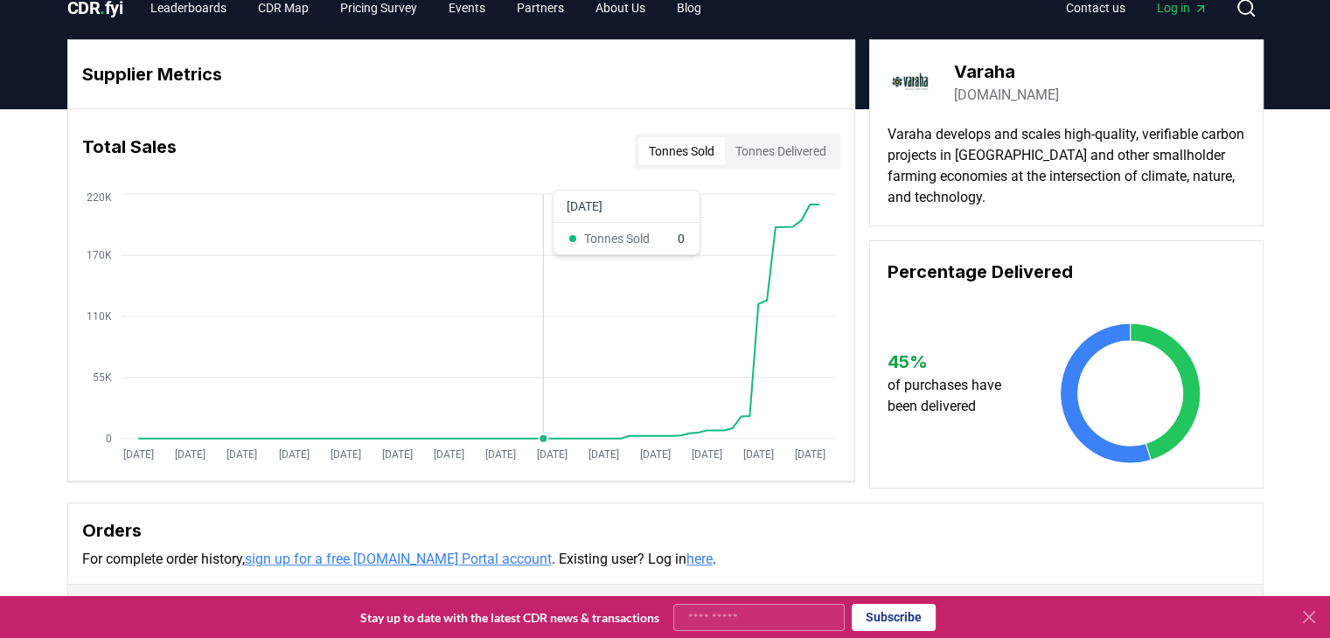
scroll to position [0, 0]
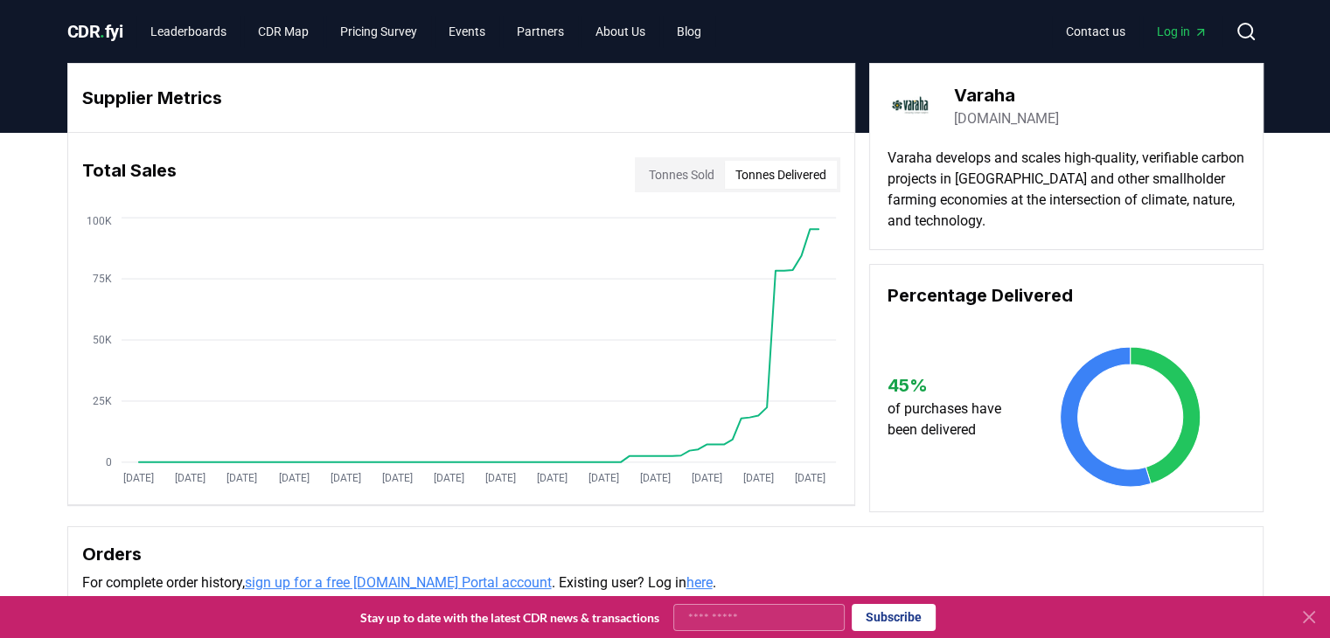
click at [770, 174] on button "Tonnes Delivered" at bounding box center [781, 175] width 112 height 28
click at [676, 183] on button "Tonnes Sold" at bounding box center [681, 175] width 87 height 28
